Goal: Communication & Community: Connect with others

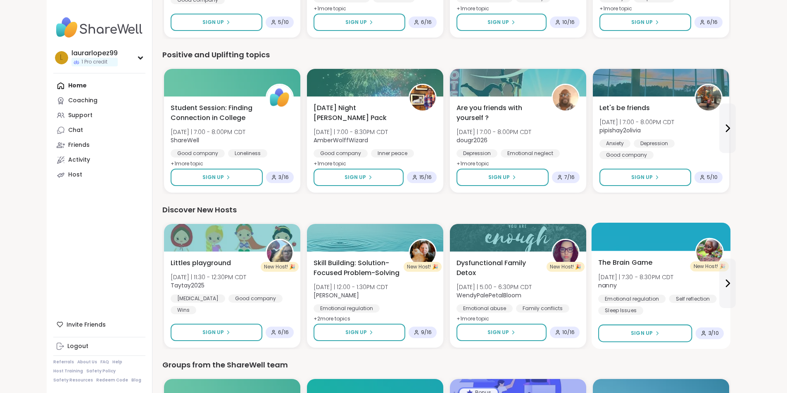
scroll to position [619, 0]
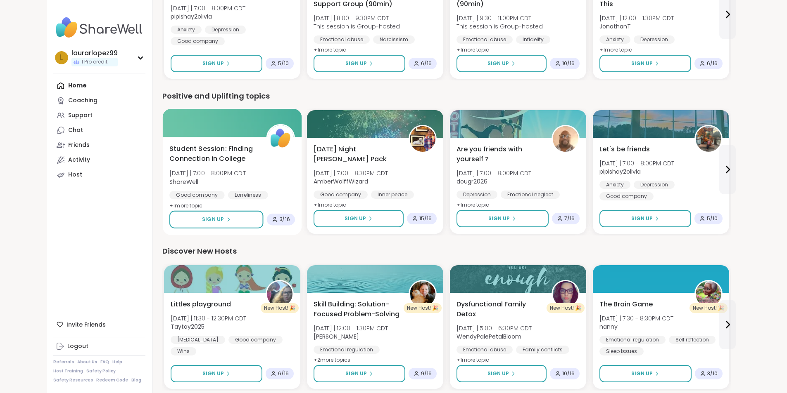
click at [175, 186] on span "ShareWell" at bounding box center [207, 182] width 76 height 8
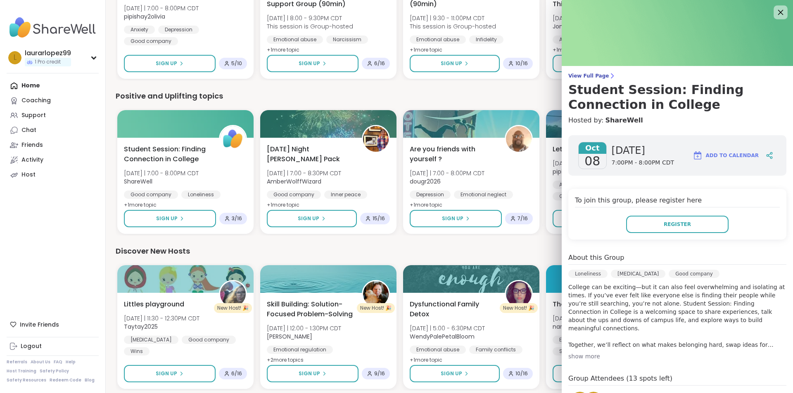
click at [775, 11] on icon at bounding box center [780, 12] width 10 height 10
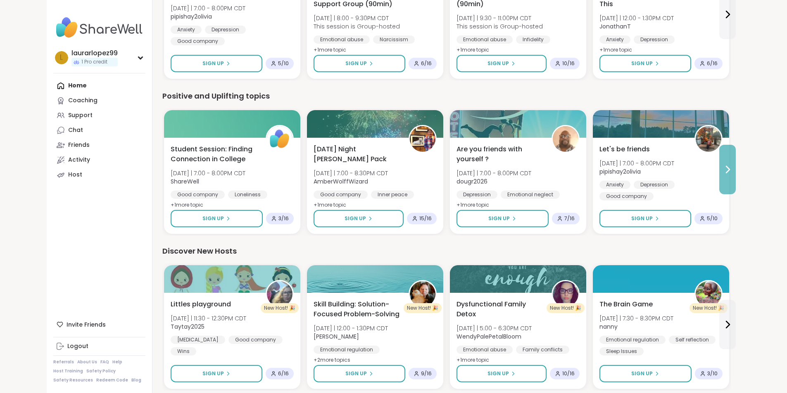
click at [735, 175] on button at bounding box center [727, 170] width 17 height 50
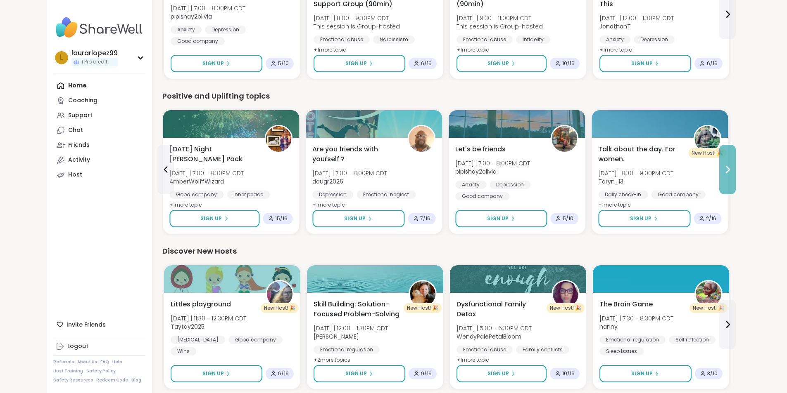
click at [735, 175] on button at bounding box center [727, 170] width 17 height 50
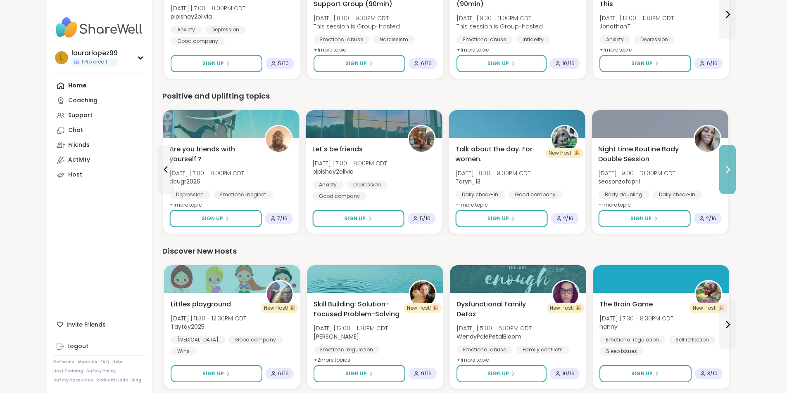
click at [735, 175] on button at bounding box center [727, 170] width 17 height 50
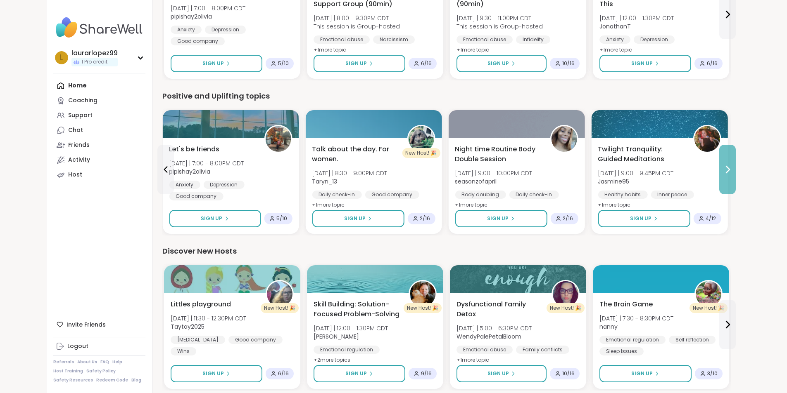
click at [735, 175] on button at bounding box center [727, 170] width 17 height 50
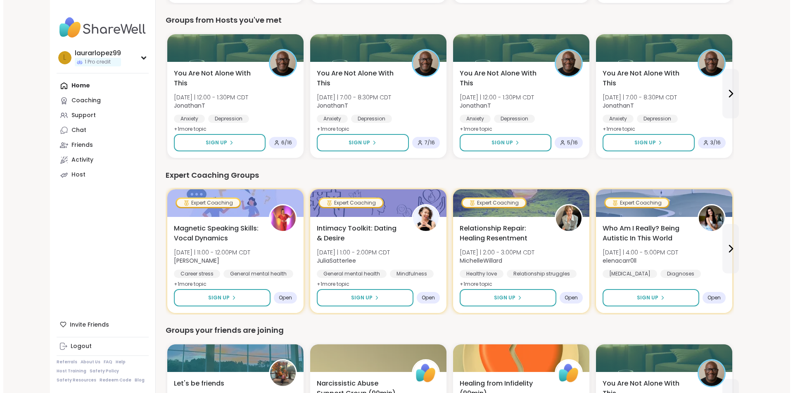
scroll to position [0, 0]
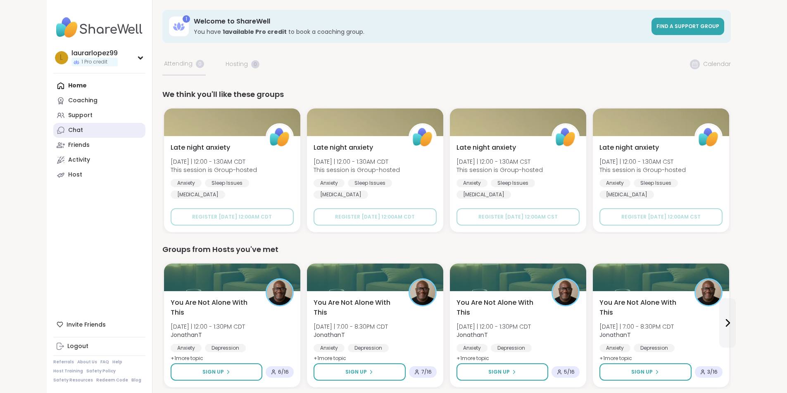
click at [53, 136] on link "Chat" at bounding box center [99, 130] width 92 height 15
